Goal: Find specific page/section: Find specific page/section

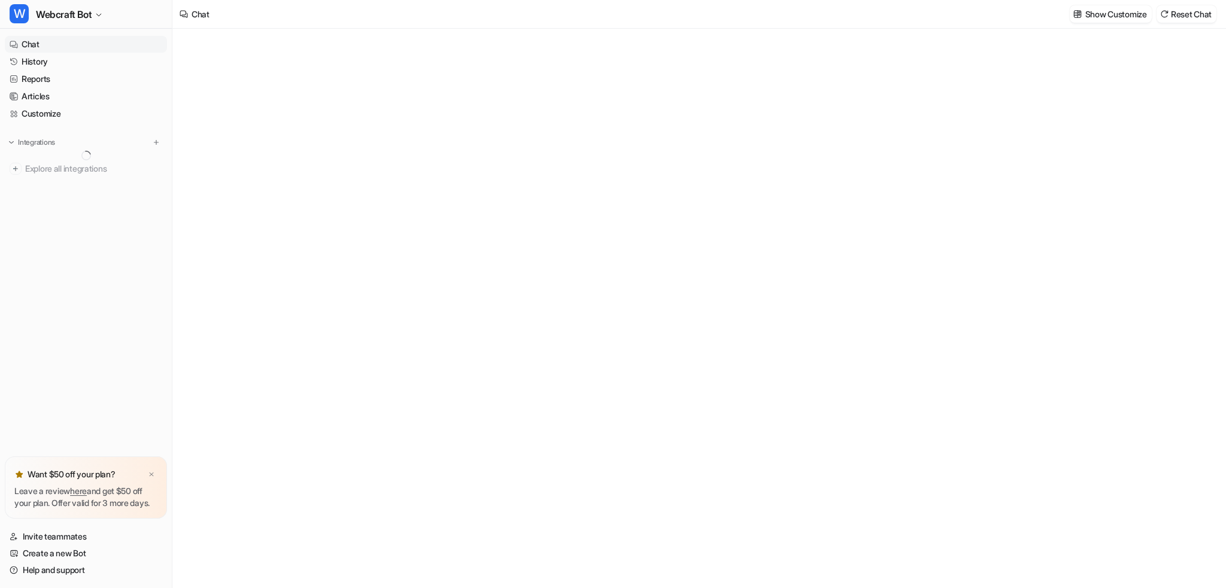
type textarea "**********"
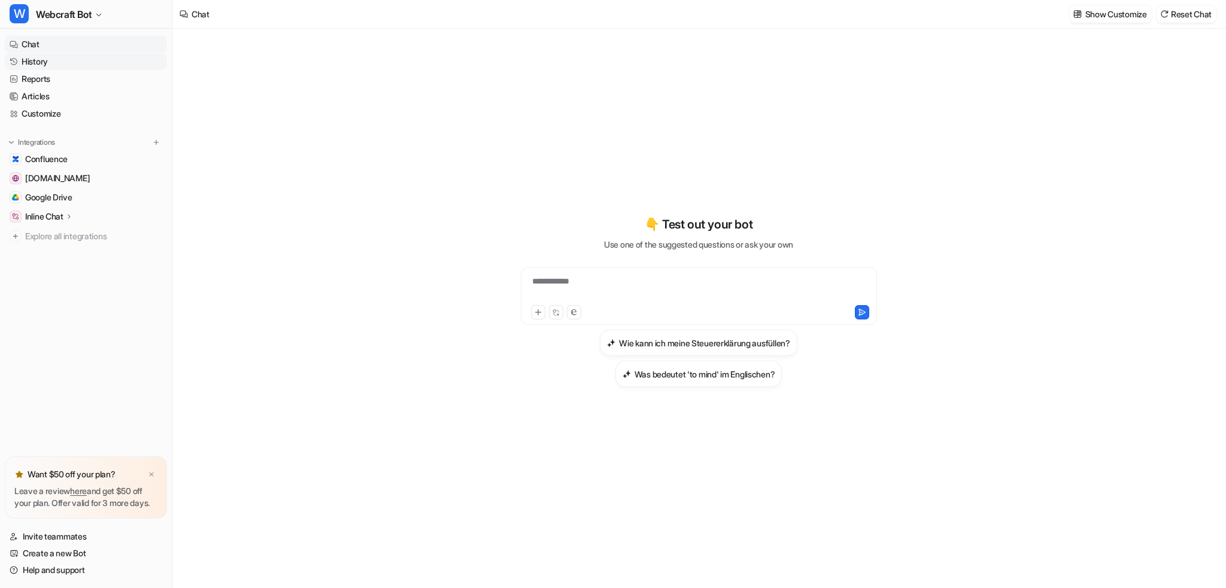
click at [33, 60] on link "History" at bounding box center [86, 61] width 162 height 17
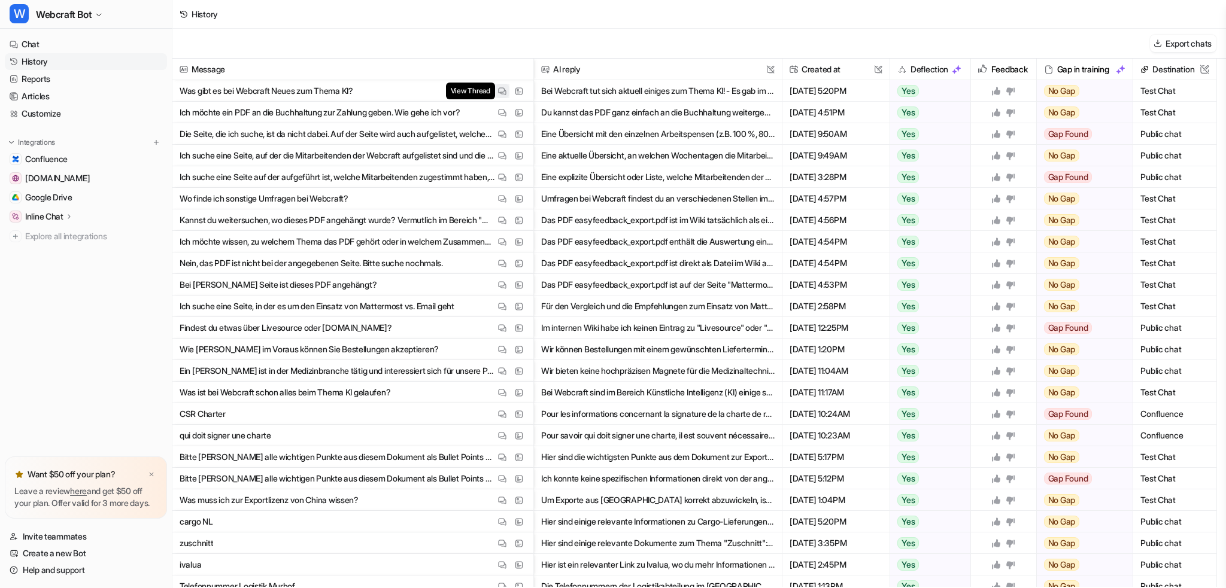
click at [500, 88] on img at bounding box center [502, 91] width 8 height 9
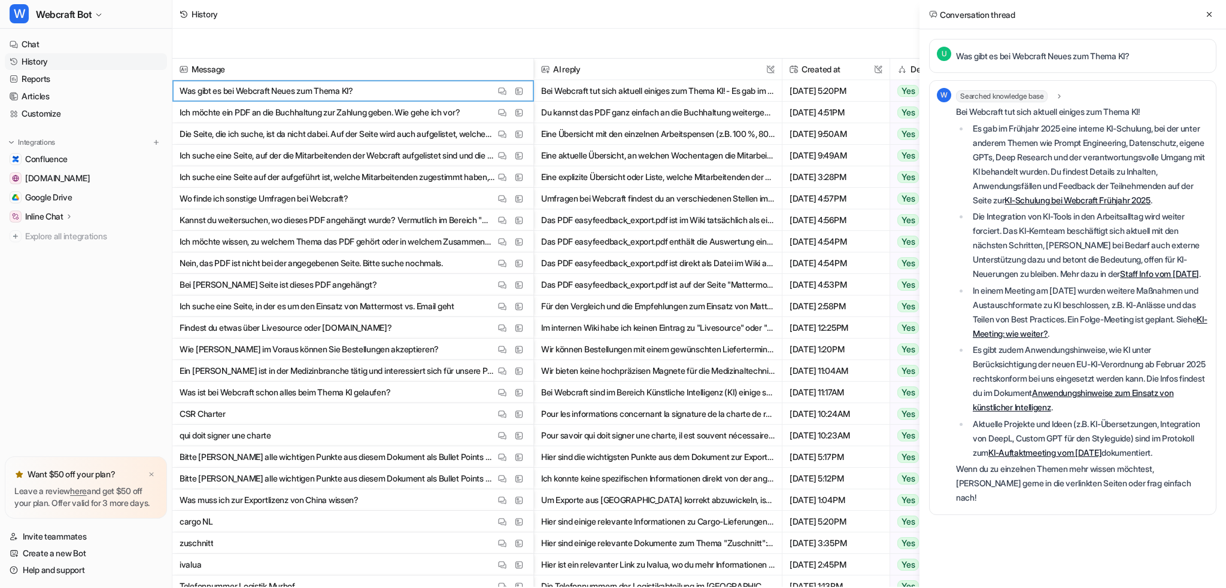
click at [1123, 412] on link "Anwendungshinweise zum Einsatz von künstlicher Intelligenz" at bounding box center [1073, 400] width 201 height 25
click at [1204, 14] on button at bounding box center [1209, 14] width 14 height 14
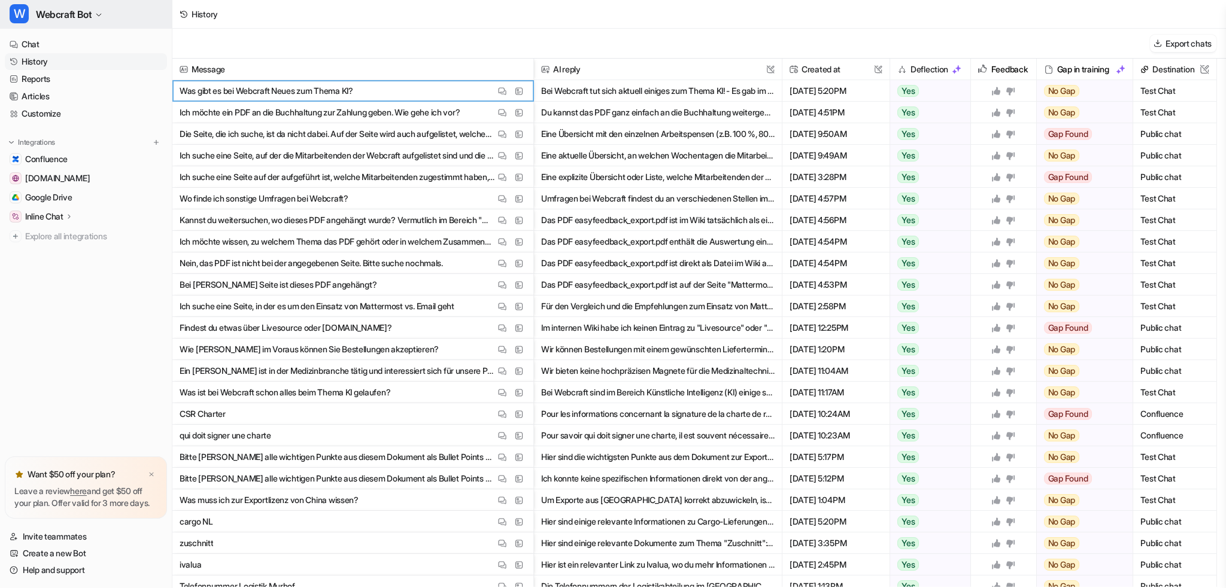
click at [48, 16] on span "Webcraft Bot" at bounding box center [64, 14] width 56 height 17
click at [66, 66] on div "C Customer Care Bot" at bounding box center [59, 65] width 84 height 13
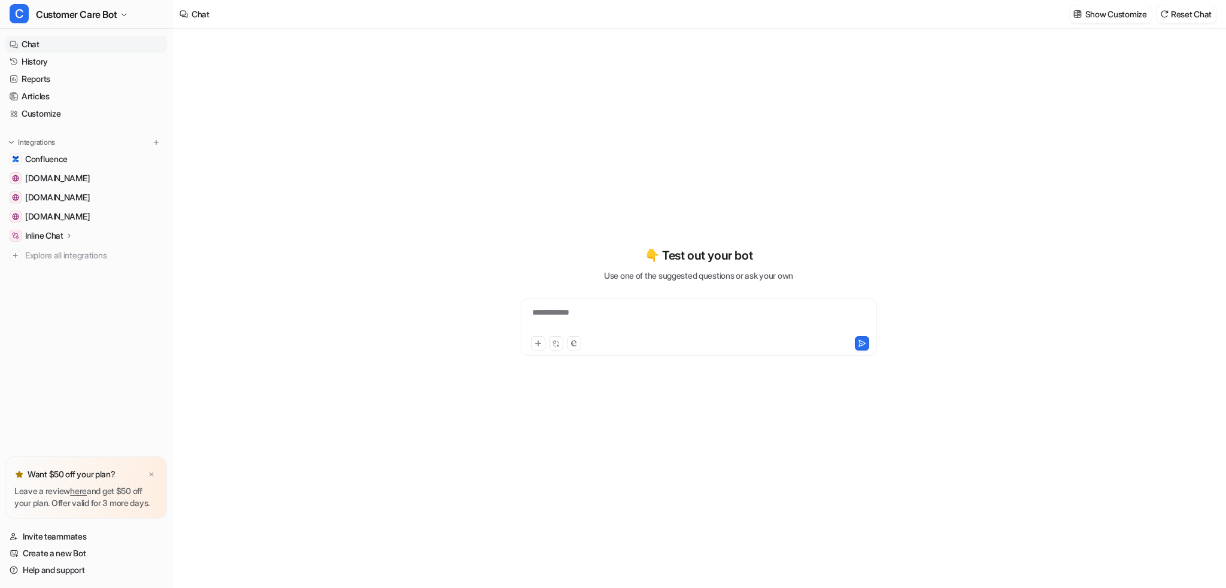
type textarea "**********"
click at [37, 65] on link "History" at bounding box center [86, 61] width 162 height 17
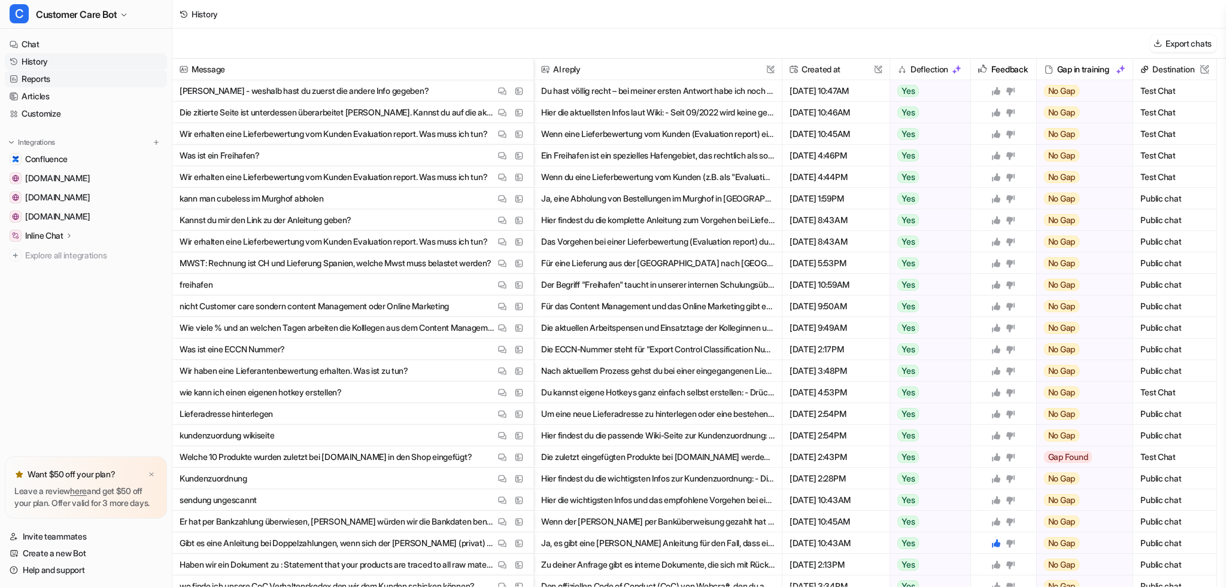
click at [38, 80] on link "Reports" at bounding box center [86, 79] width 162 height 17
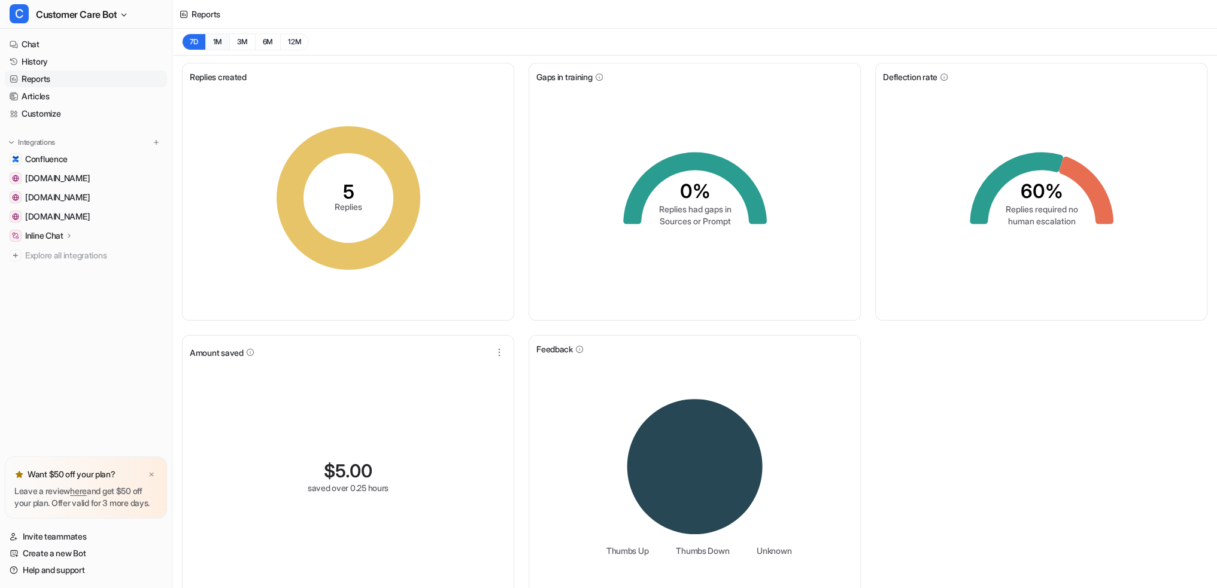
click at [217, 41] on button "1M" at bounding box center [217, 42] width 25 height 17
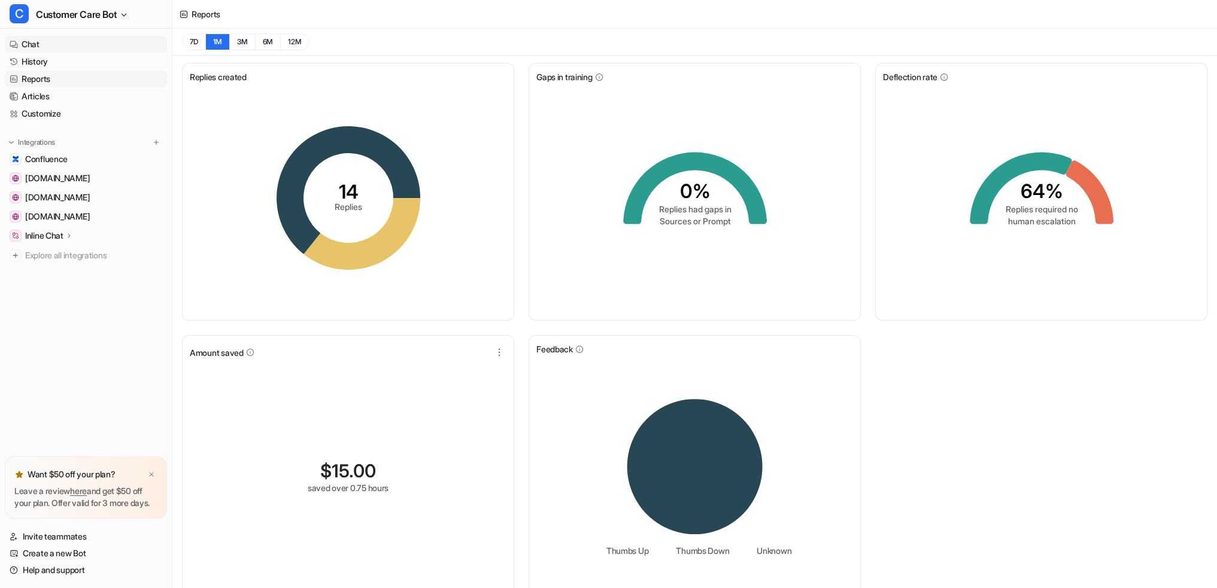
click at [35, 45] on link "Chat" at bounding box center [86, 44] width 162 height 17
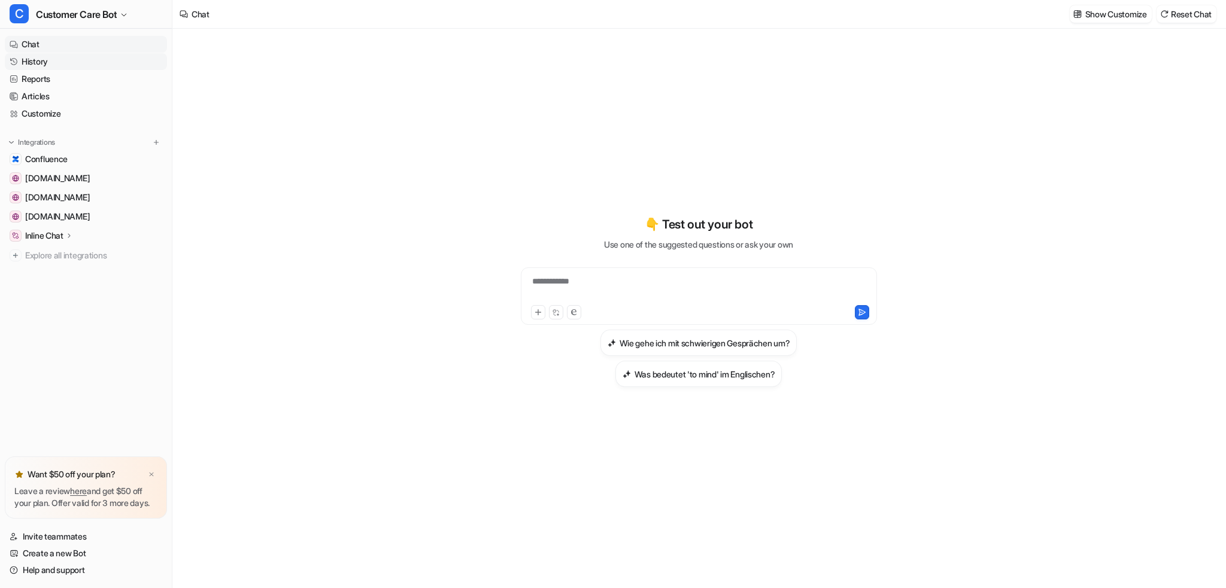
click at [41, 57] on link "History" at bounding box center [86, 61] width 162 height 17
